Goal: Task Accomplishment & Management: Manage account settings

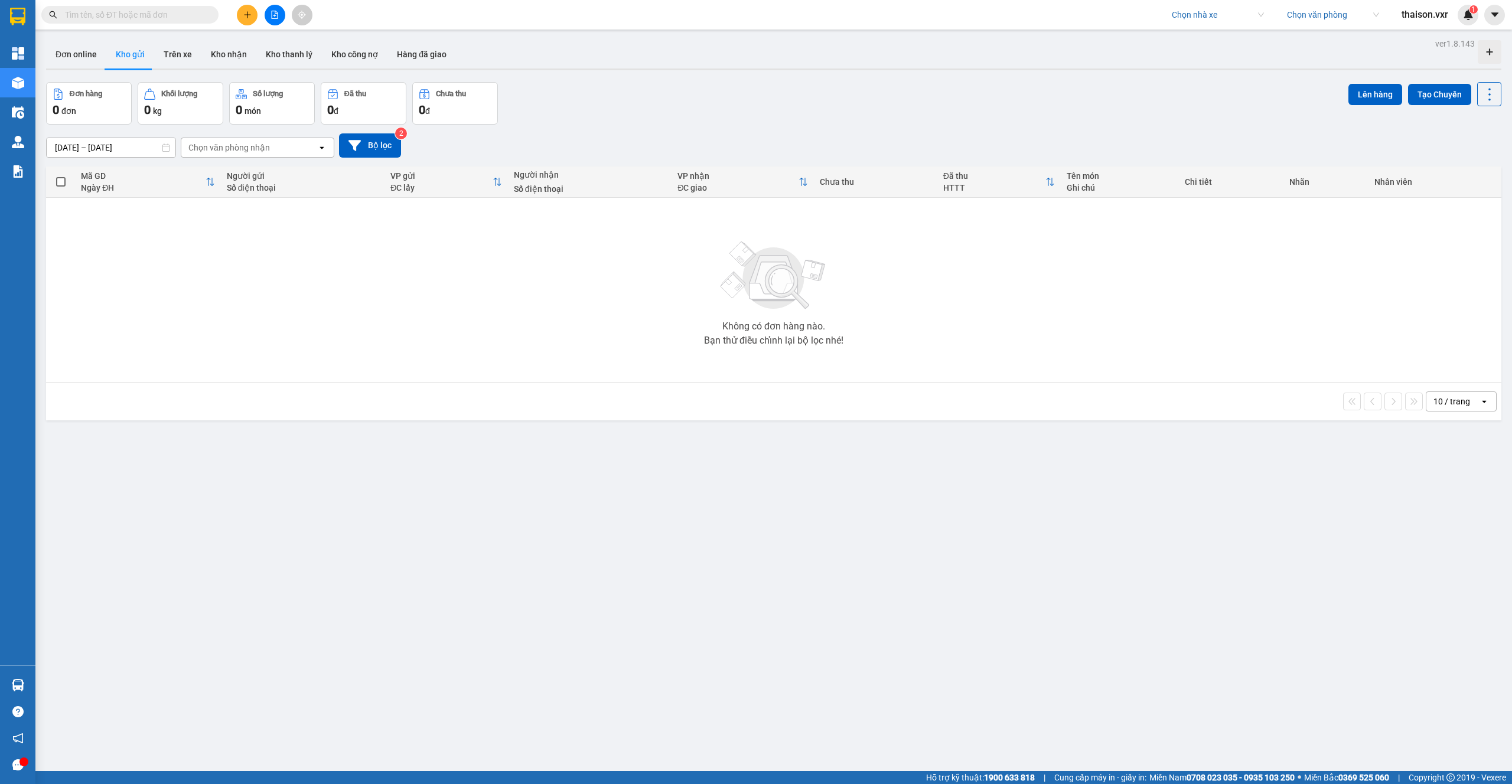
click at [1401, 12] on span "thaison.vxr" at bounding box center [1425, 15] width 66 height 15
click at [1405, 40] on li "Đăng xuất" at bounding box center [1428, 37] width 76 height 19
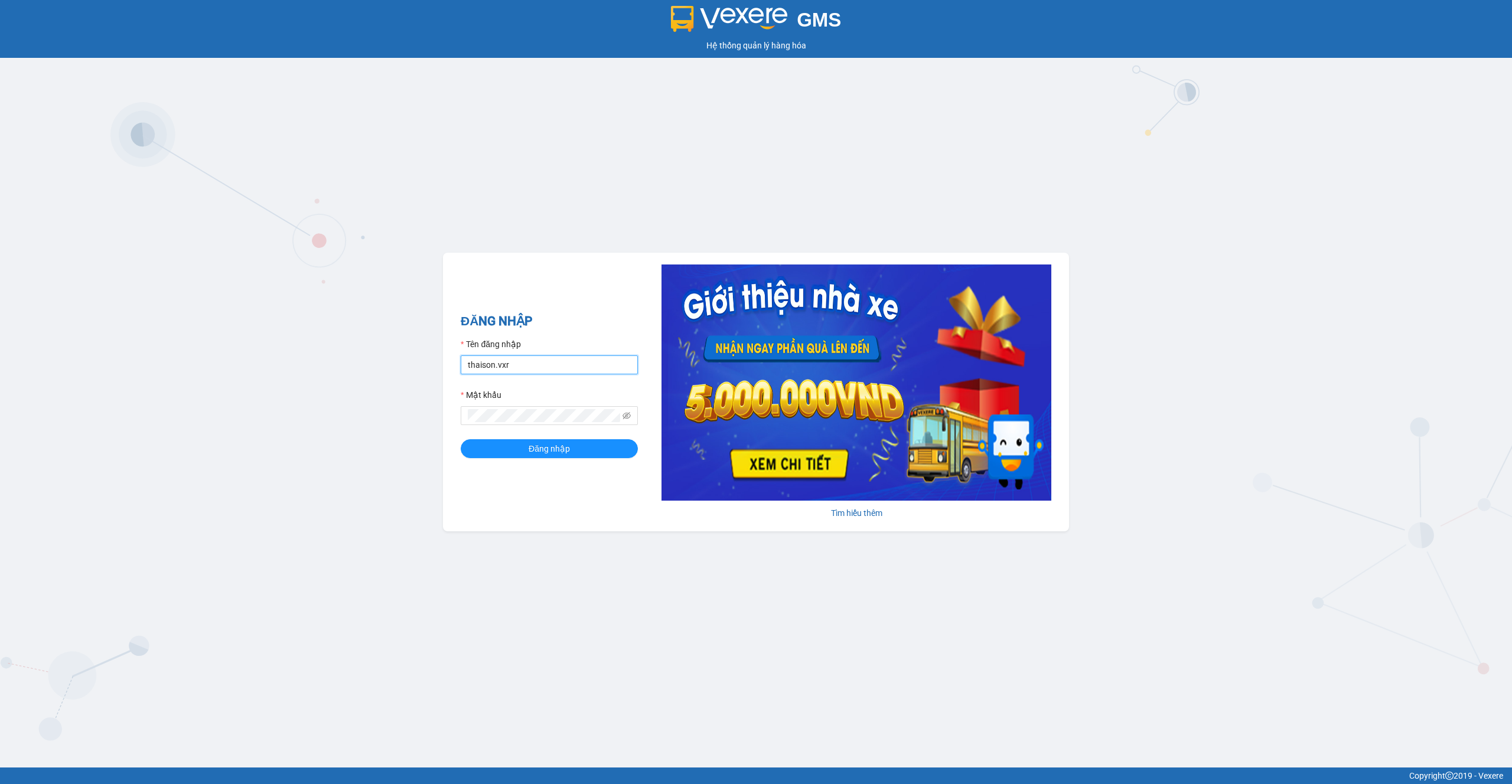
click at [530, 358] on input "thaison.vxr" at bounding box center [550, 364] width 177 height 19
click at [531, 364] on input "thaison.vxr" at bounding box center [550, 364] width 177 height 19
click at [532, 363] on input "thaison.vxr" at bounding box center [550, 364] width 177 height 19
type input "ly.xtl"
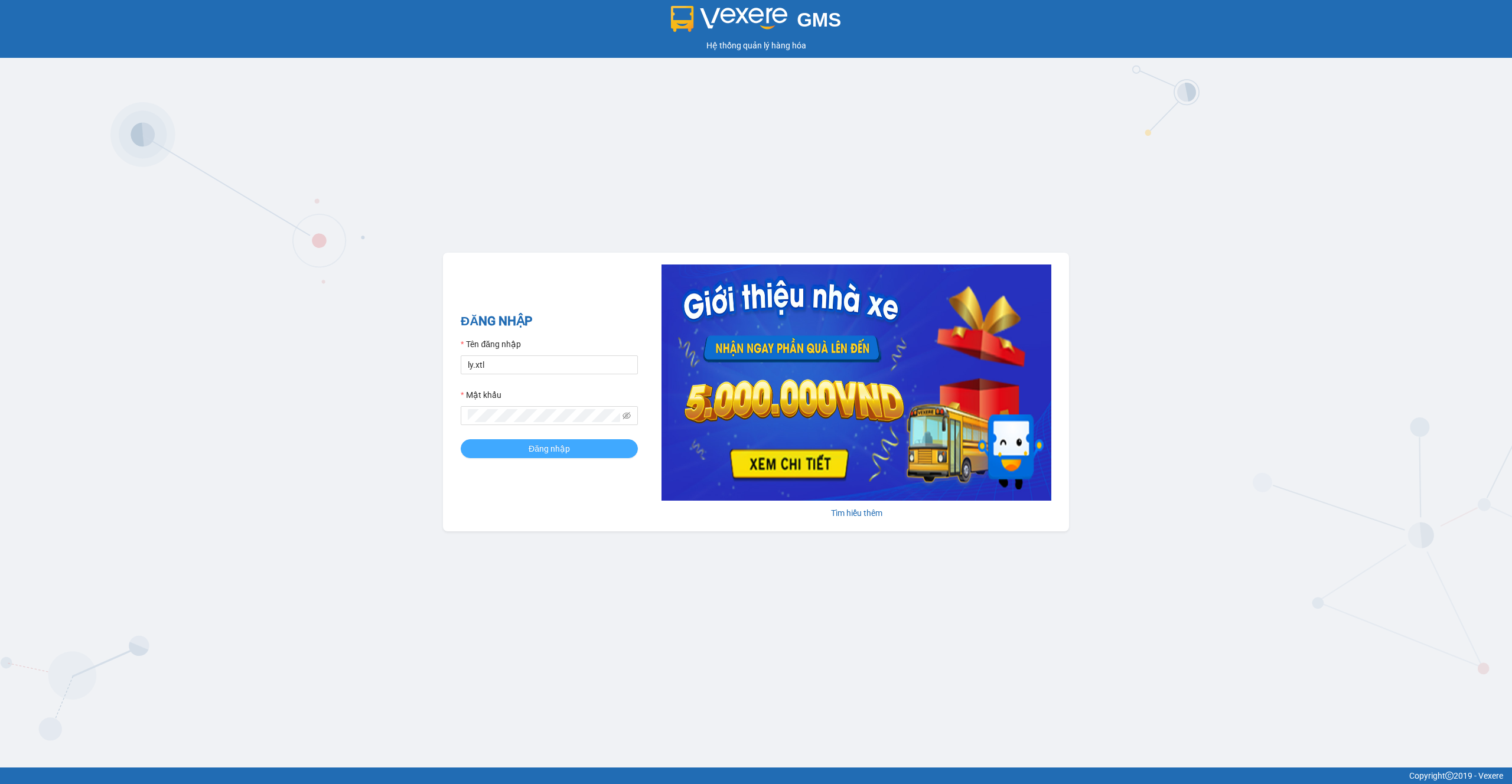
click at [540, 453] on span "Đăng nhập" at bounding box center [549, 448] width 41 height 13
